Goal: Information Seeking & Learning: Learn about a topic

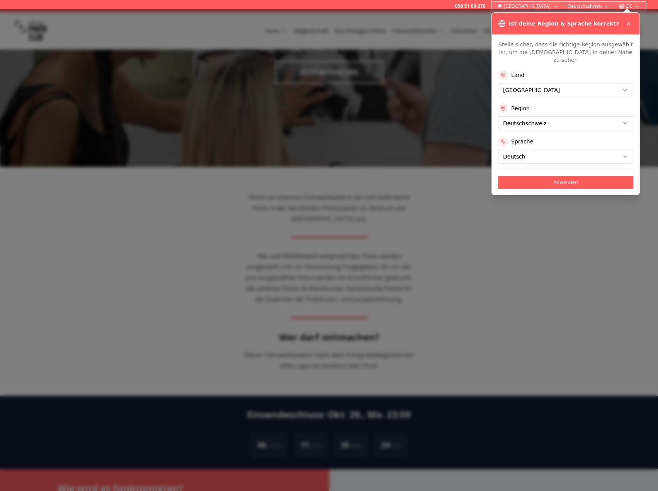
scroll to position [116, 0]
click at [632, 24] on button at bounding box center [628, 23] width 9 height 9
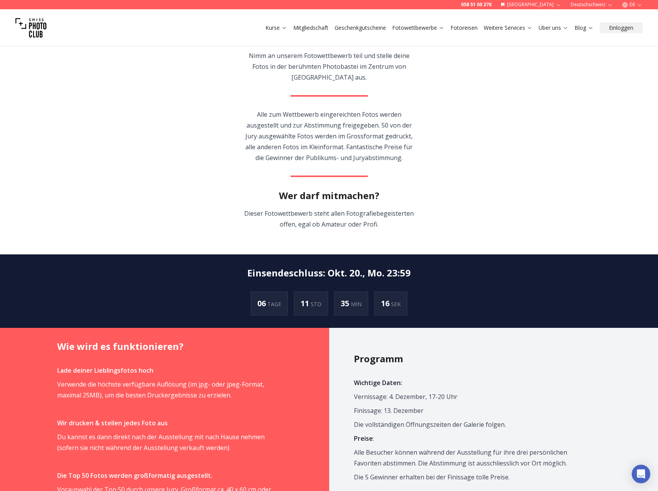
scroll to position [271, 0]
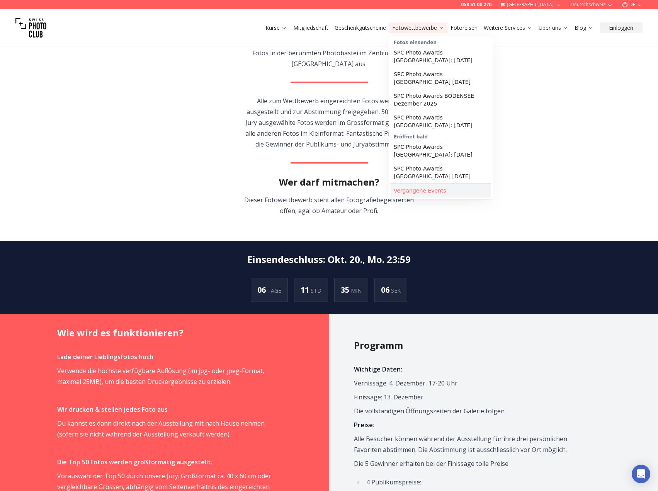
click at [416, 184] on link "Vergangene Events" at bounding box center [441, 191] width 100 height 14
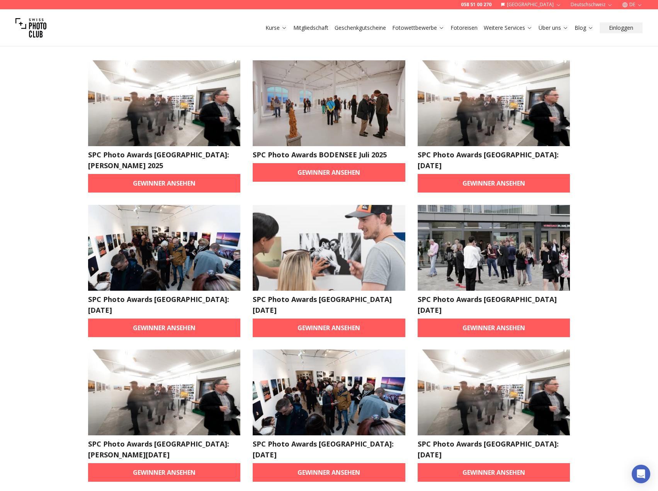
scroll to position [77, 0]
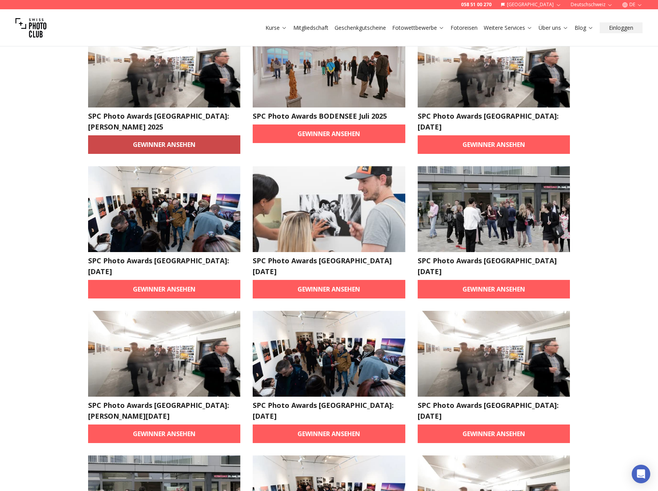
click at [195, 135] on link "Gewinner ansehen" at bounding box center [164, 144] width 153 height 19
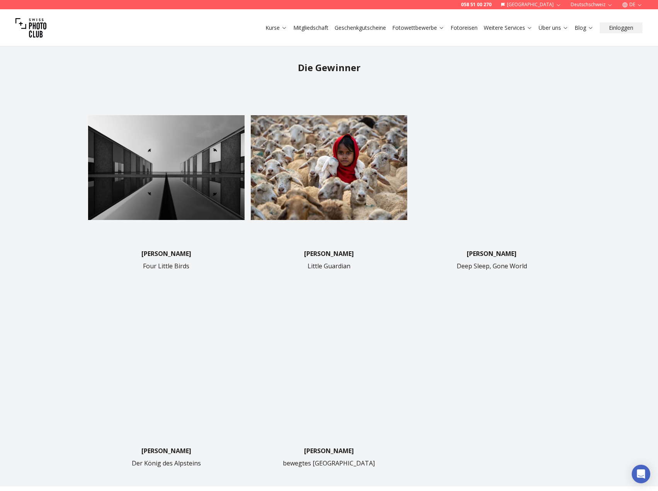
scroll to position [232, 0]
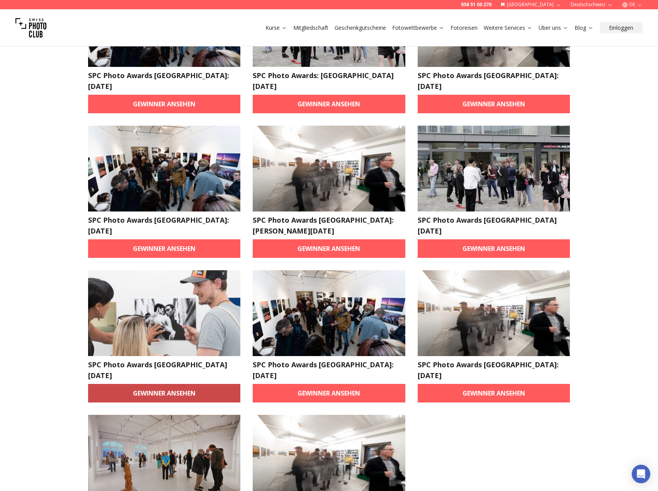
scroll to position [696, 0]
